Goal: Obtain resource: Download file/media

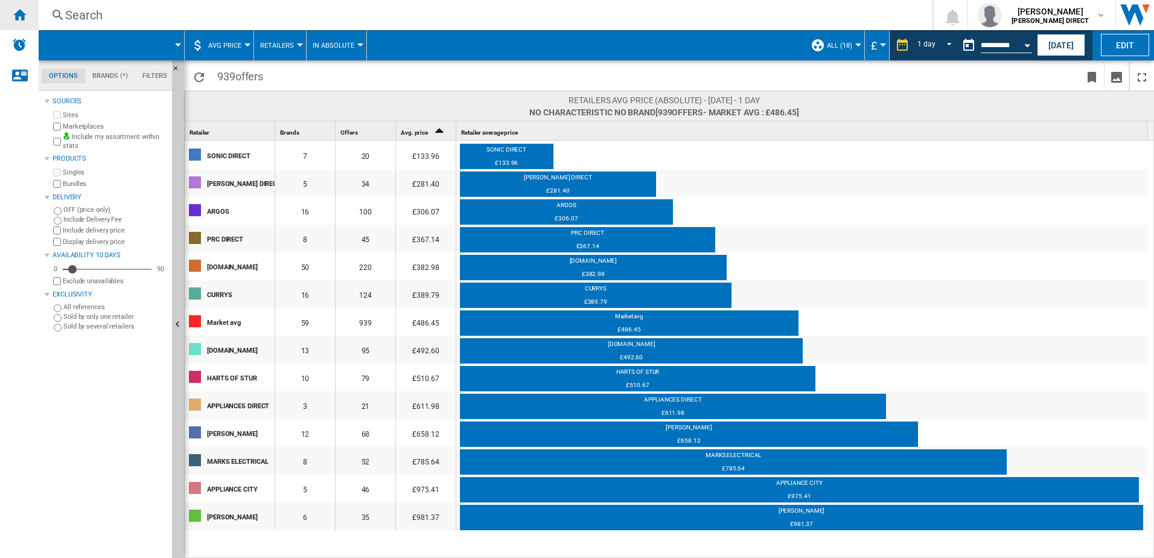
drag, startPoint x: 0, startPoint y: 0, endPoint x: 23, endPoint y: 12, distance: 25.9
click at [23, 12] on ng-md-icon "Home" at bounding box center [19, 14] width 14 height 14
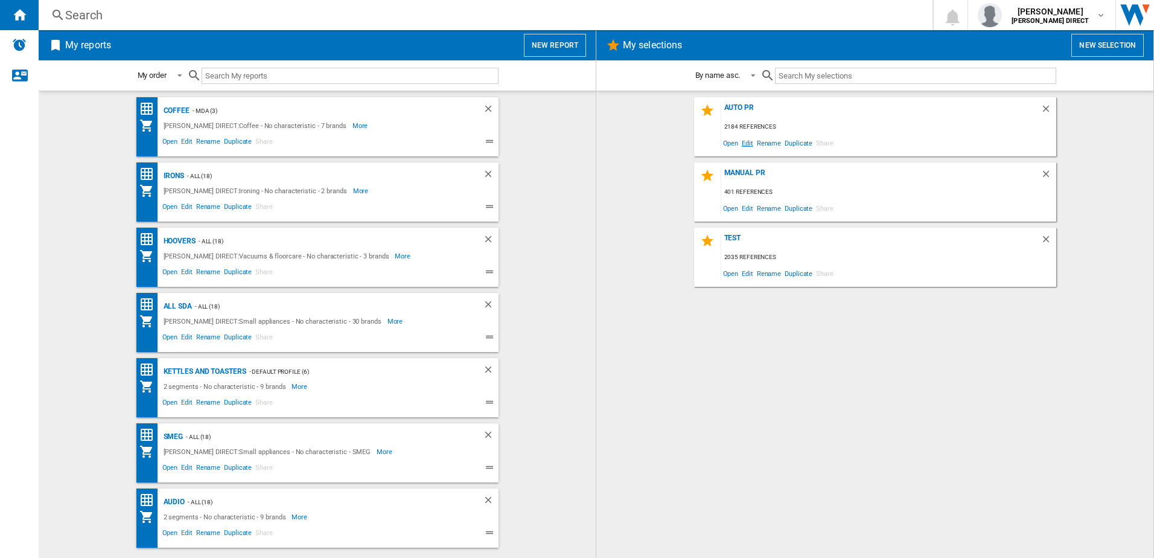
click at [753, 148] on span "Edit" at bounding box center [747, 143] width 15 height 16
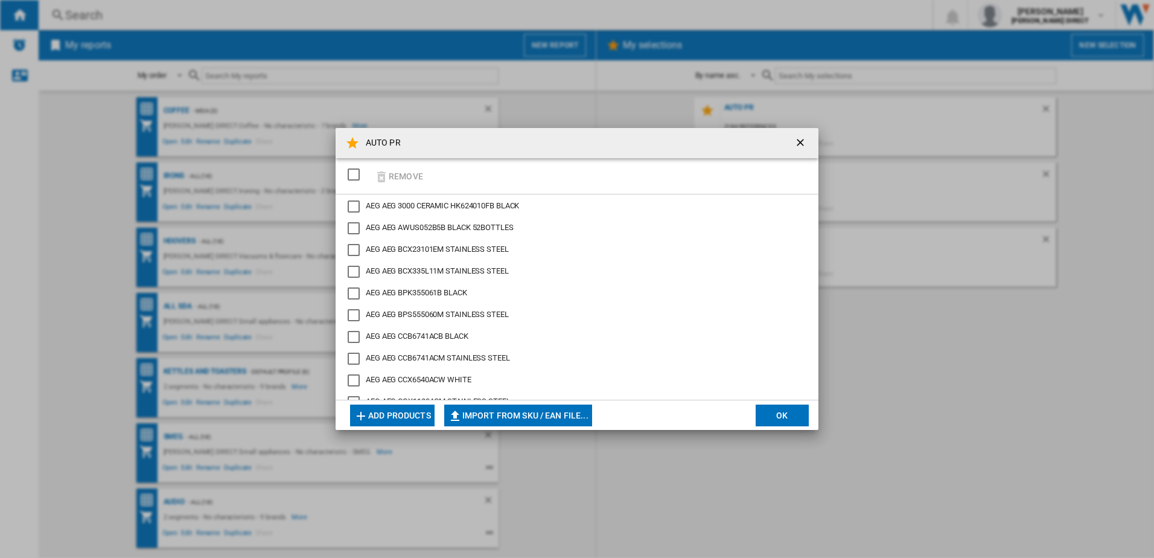
click at [354, 173] on div "SELECTIONS.EDITION_POPUP.SELECT_DESELECT" at bounding box center [354, 174] width 12 height 12
click at [386, 177] on ng-md-icon "button" at bounding box center [381, 177] width 14 height 14
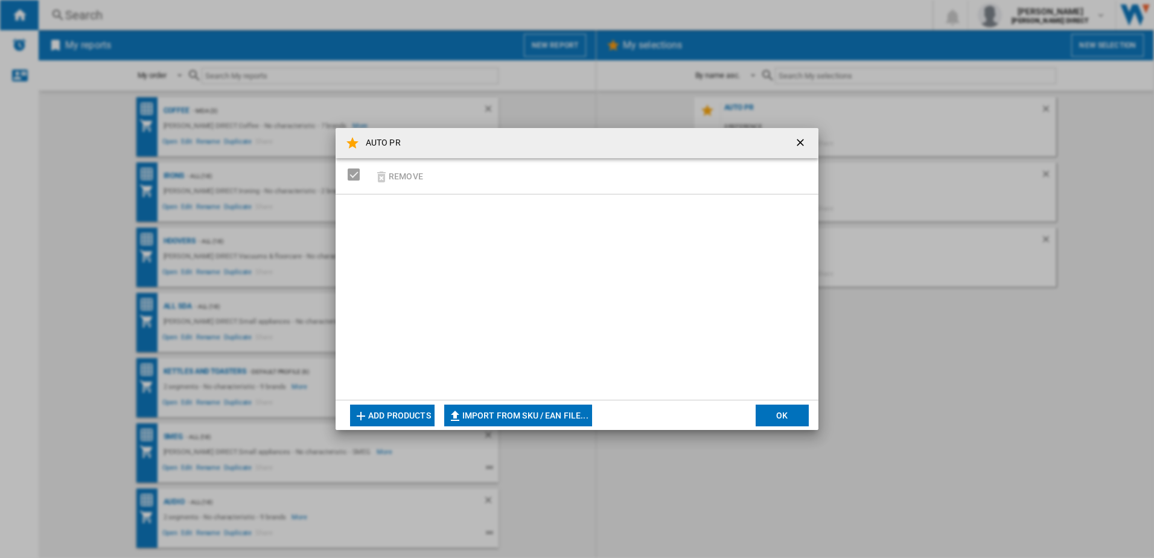
click at [531, 426] on md-dialog-actions "Add products Import from SKU / EAN file... Import manually... OK" at bounding box center [577, 415] width 483 height 30
click at [531, 420] on button "Import from SKU / EAN file..." at bounding box center [518, 415] width 148 height 22
type input "**********"
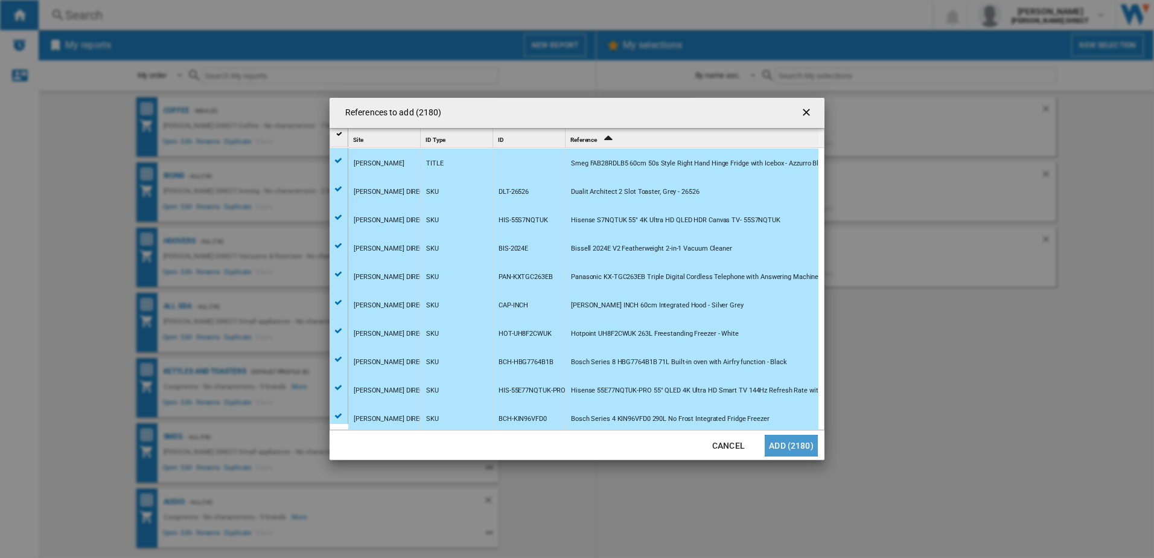
click at [795, 445] on button "Add (2180)" at bounding box center [791, 446] width 53 height 22
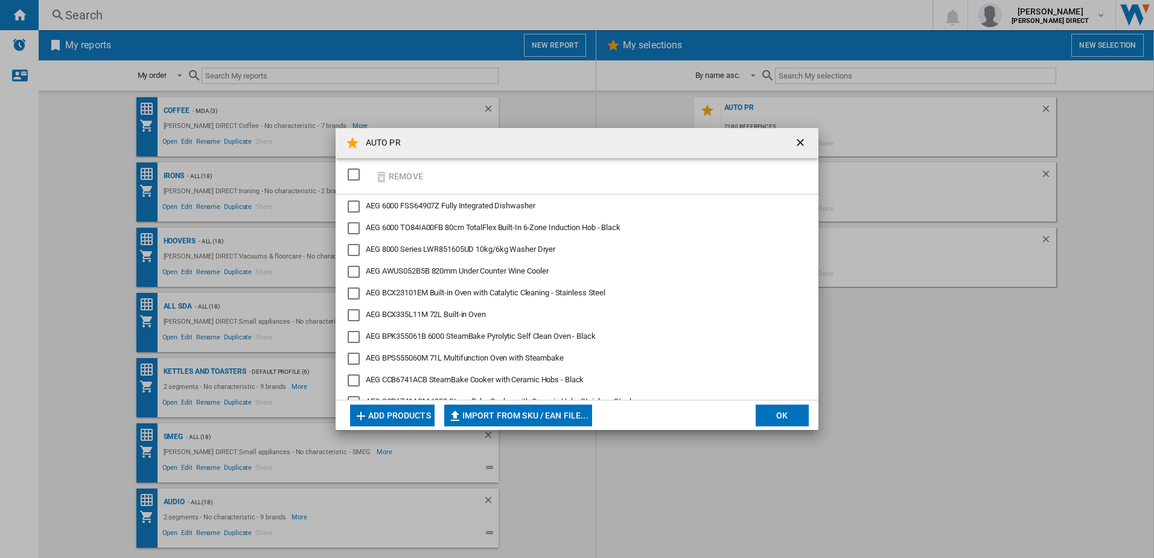
click at [785, 404] on button "OK" at bounding box center [782, 415] width 53 height 22
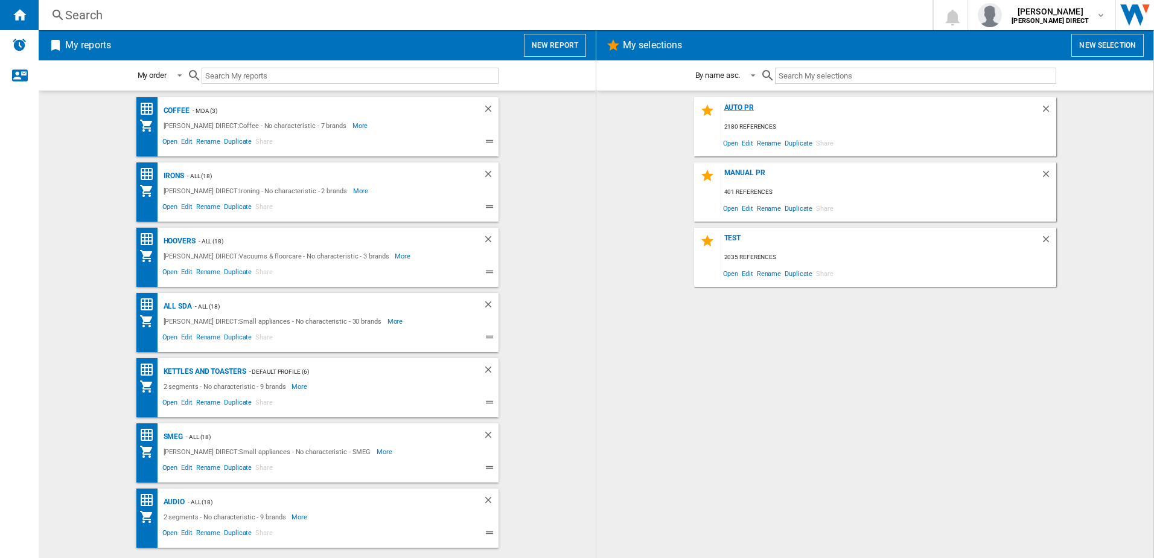
click at [759, 110] on div "AUTO PR" at bounding box center [880, 111] width 319 height 16
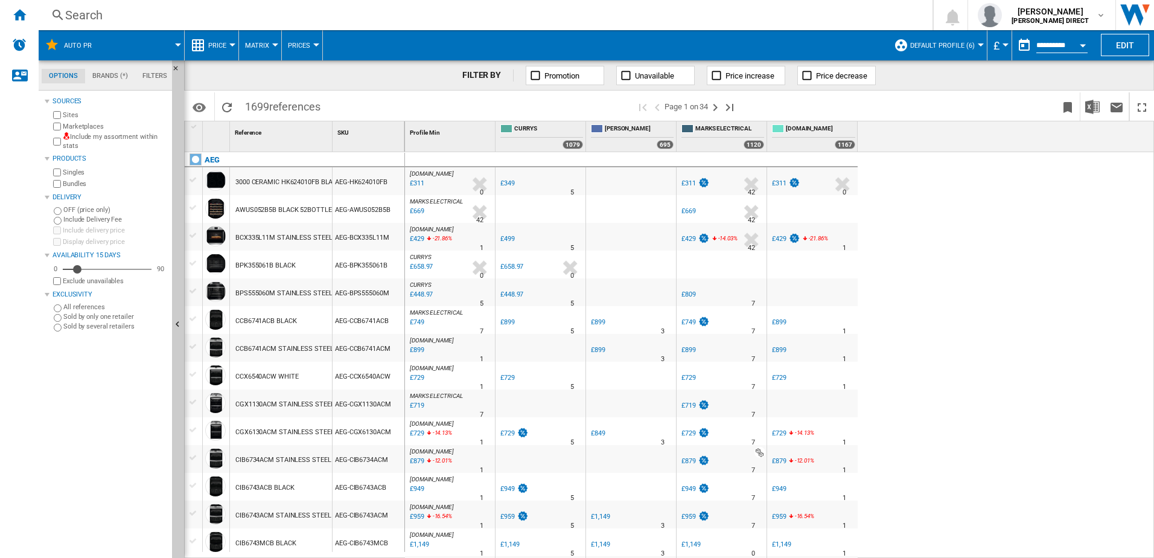
click at [54, 131] on div "Marketplaces" at bounding box center [109, 126] width 117 height 11
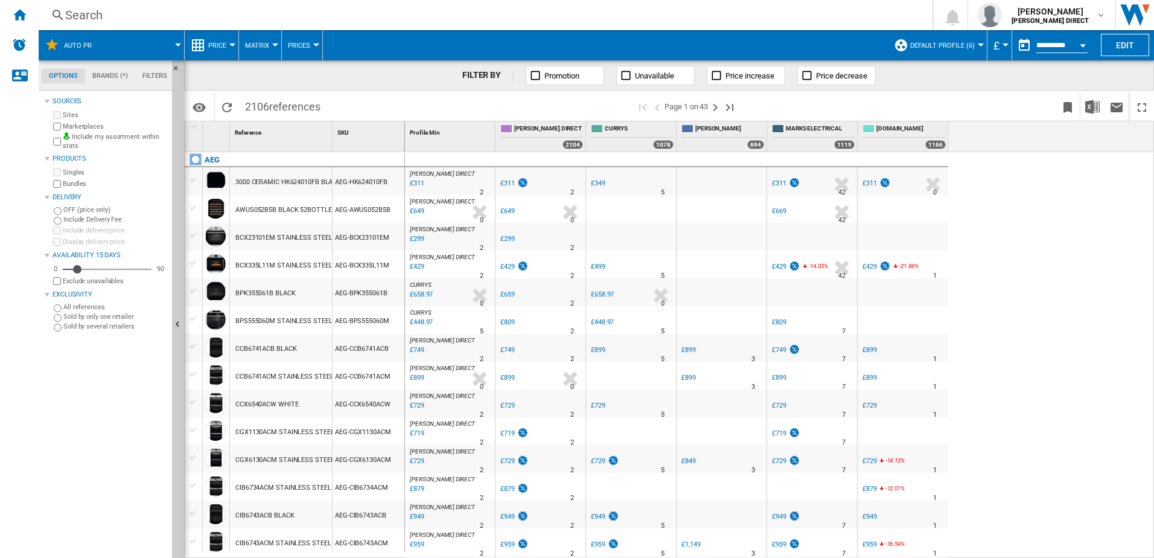
click at [931, 51] on button "Default profile (6)" at bounding box center [945, 45] width 71 height 30
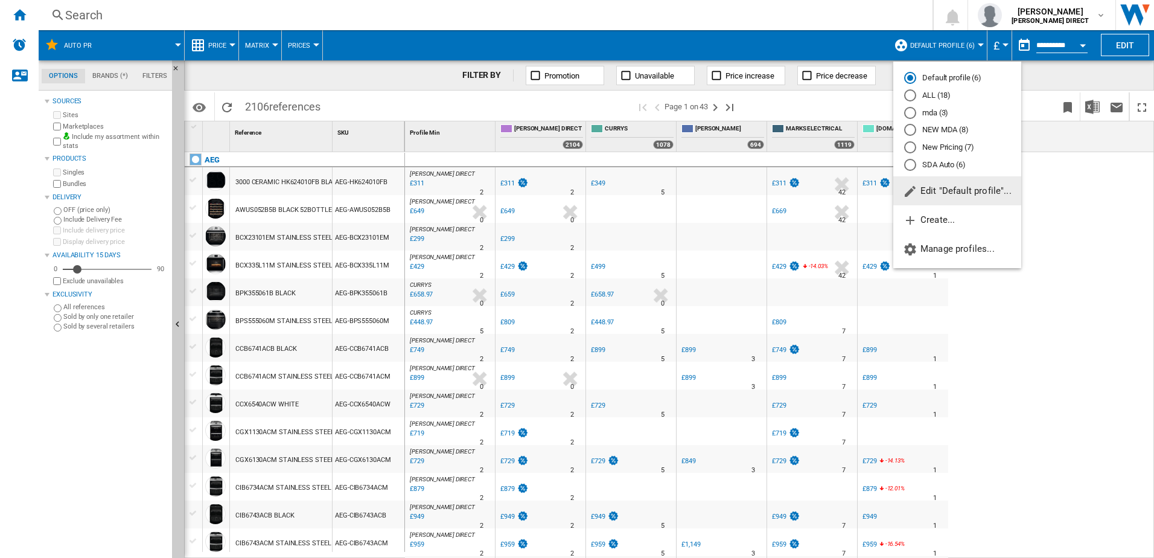
click at [943, 147] on md-radio-button "New Pricing (7)" at bounding box center [957, 147] width 106 height 11
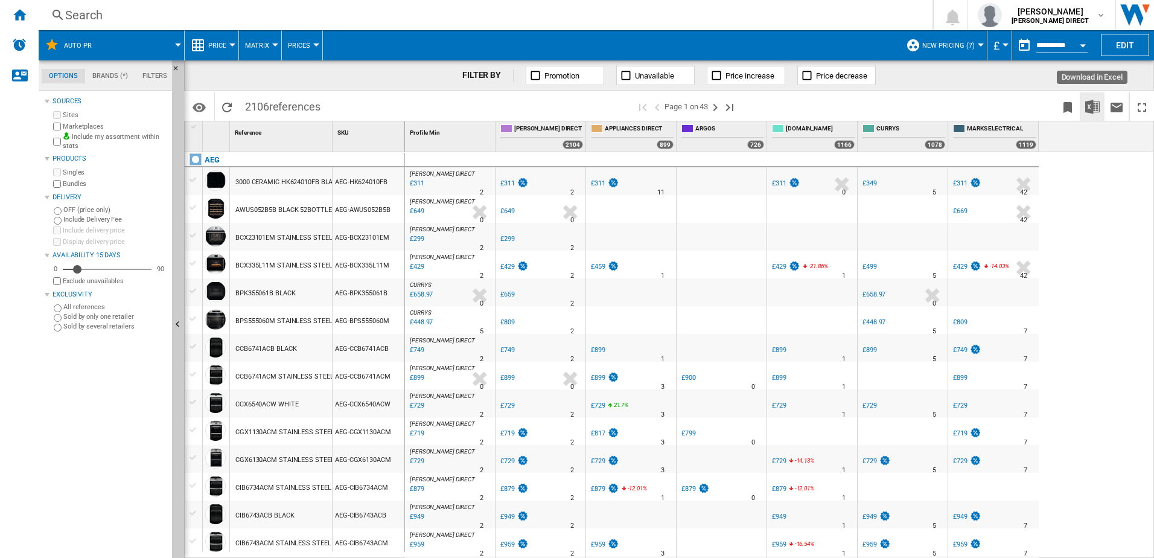
click at [1089, 104] on img "Download in Excel" at bounding box center [1092, 107] width 14 height 14
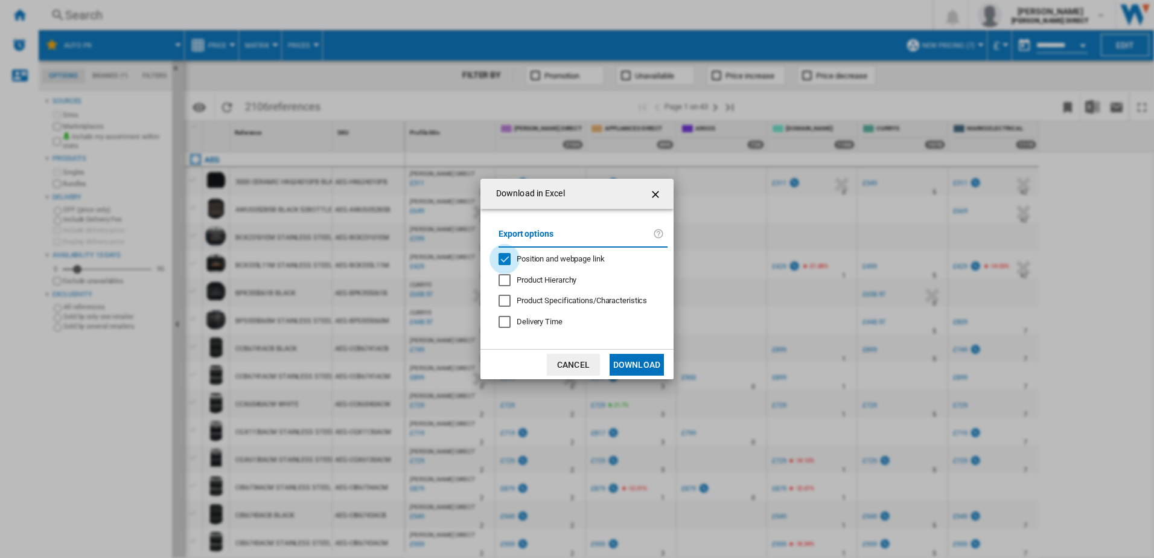
click at [506, 256] on div "Position and webpage link" at bounding box center [505, 259] width 12 height 12
click at [624, 368] on button "Download" at bounding box center [637, 365] width 54 height 22
